Goal: Task Accomplishment & Management: Manage account settings

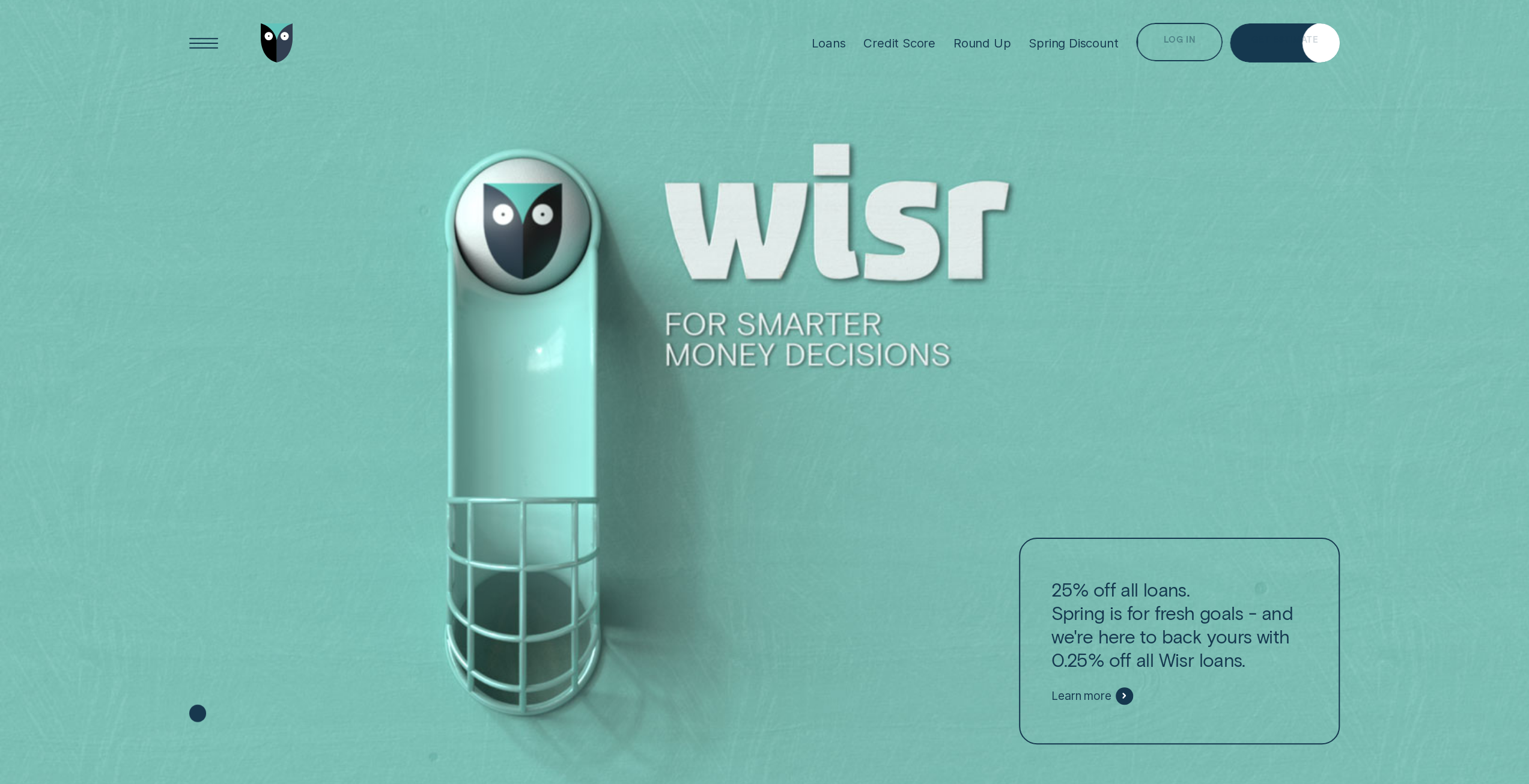
click at [1169, 43] on div "Log in" at bounding box center [1179, 44] width 32 height 8
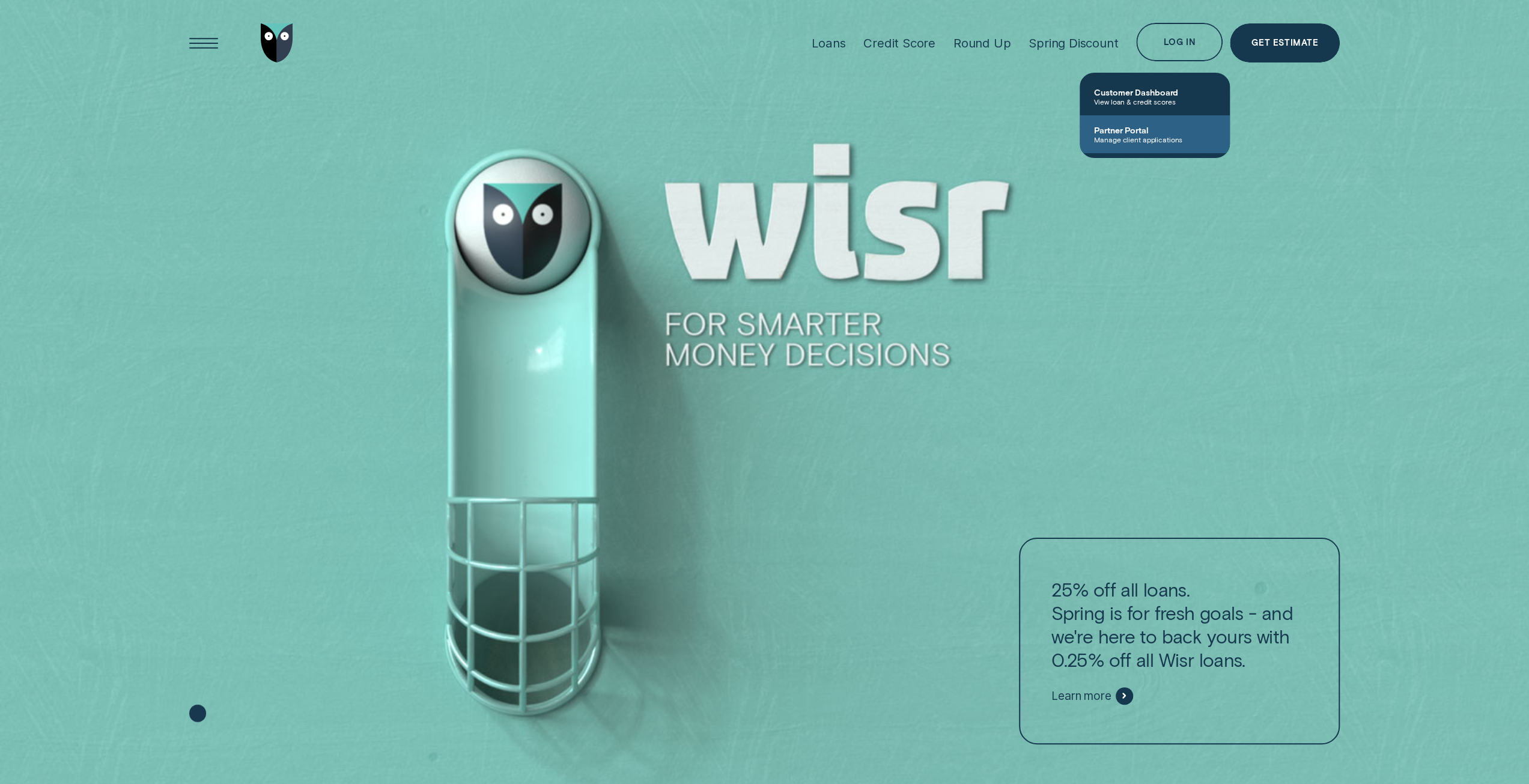
click at [1175, 136] on span "Manage client applications" at bounding box center [1154, 140] width 121 height 9
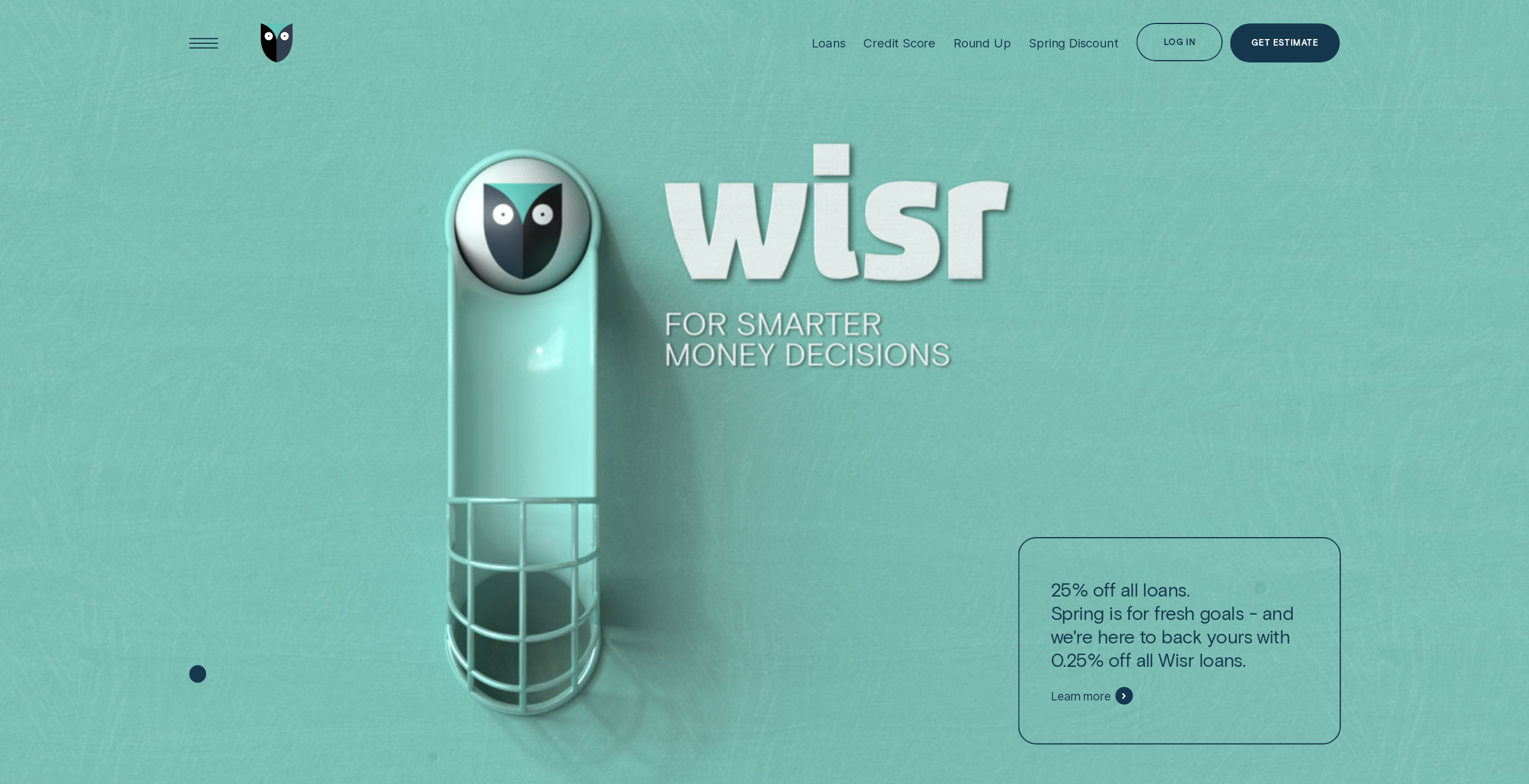
click at [1174, 60] on div "Log in" at bounding box center [1179, 42] width 86 height 39
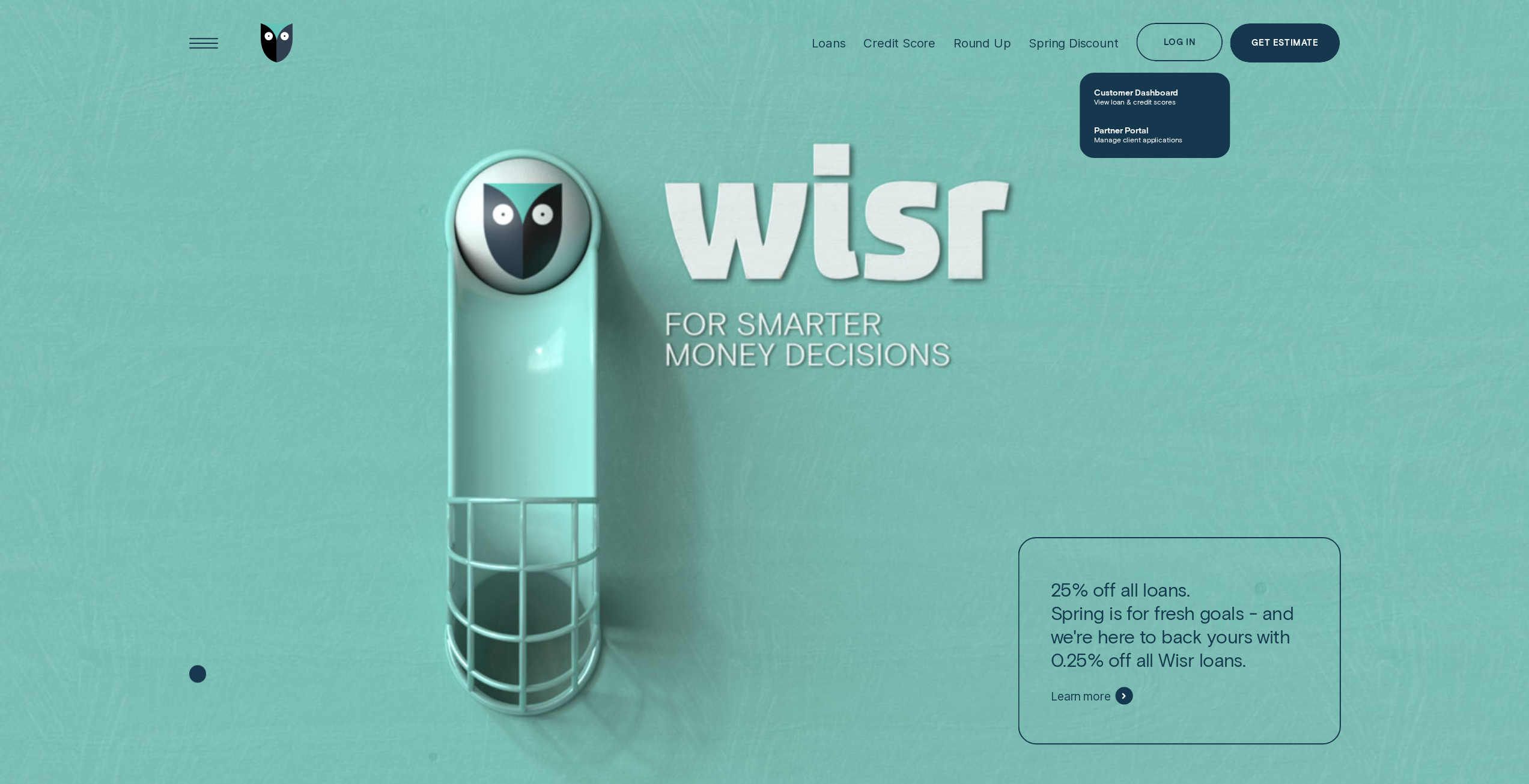
click at [1178, 53] on div "Log in" at bounding box center [1179, 42] width 86 height 39
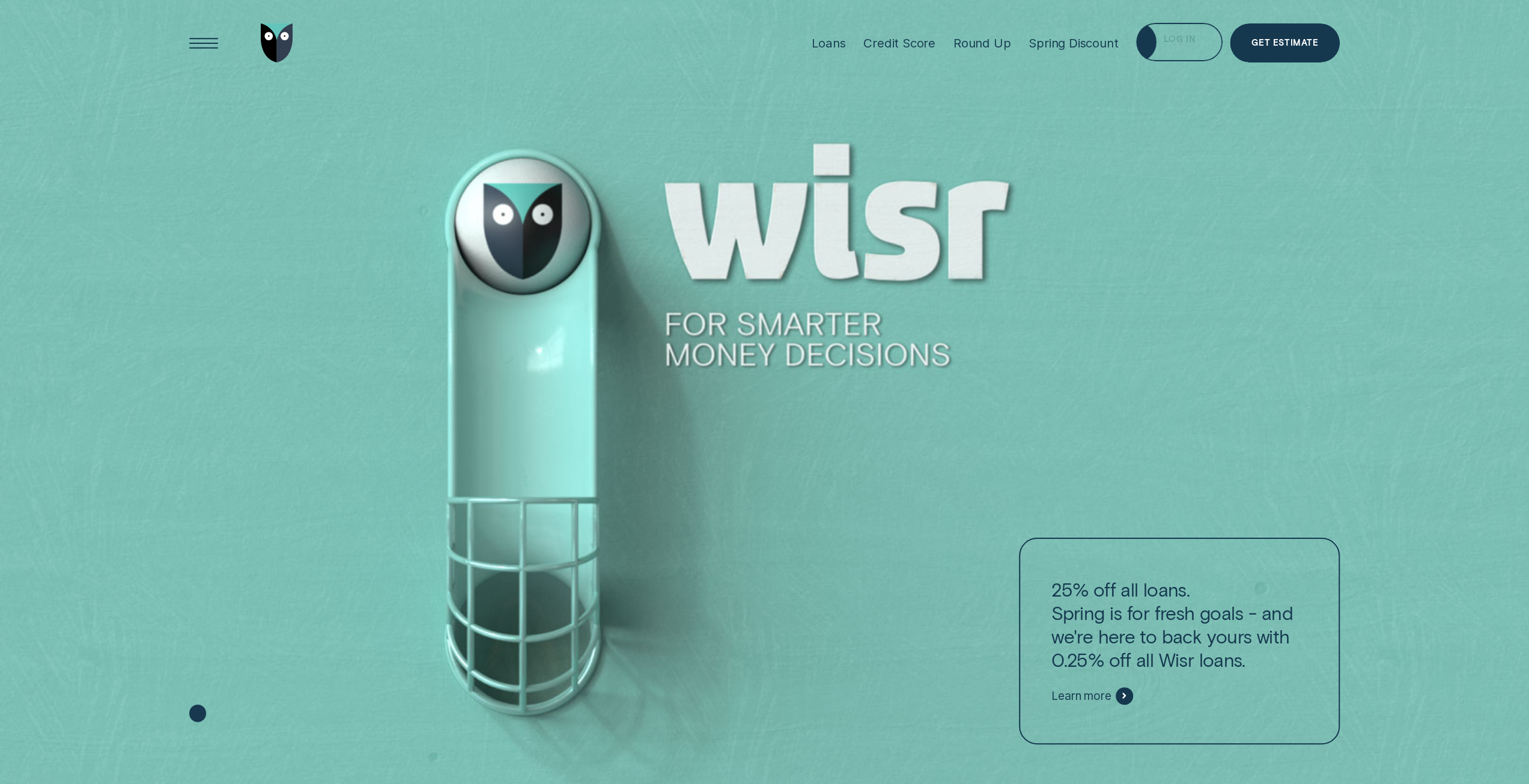
click at [1198, 47] on div "Log in" at bounding box center [1179, 42] width 86 height 39
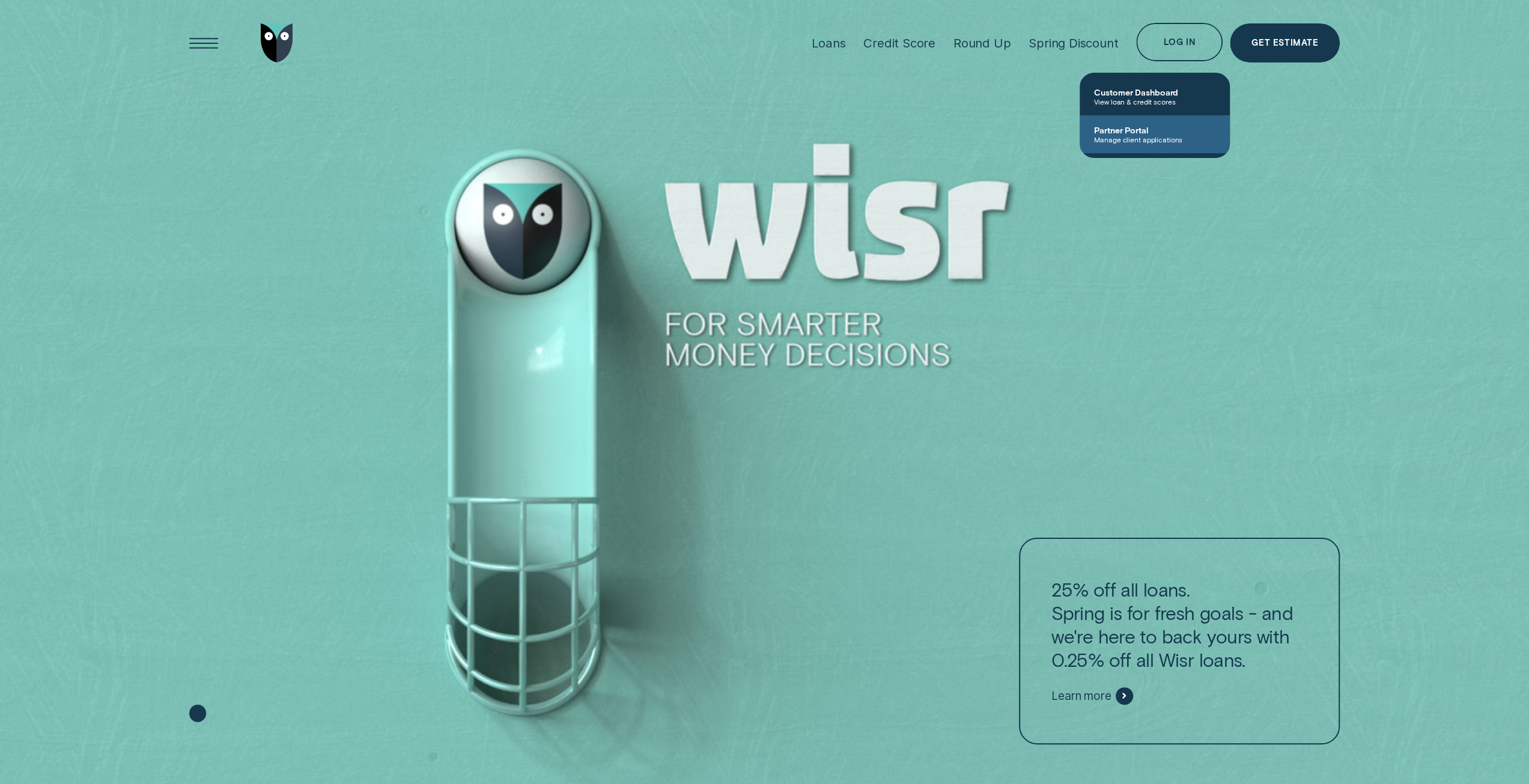
click at [1159, 142] on span "Manage client applications" at bounding box center [1154, 140] width 121 height 9
